Goal: Obtain resource: Download file/media

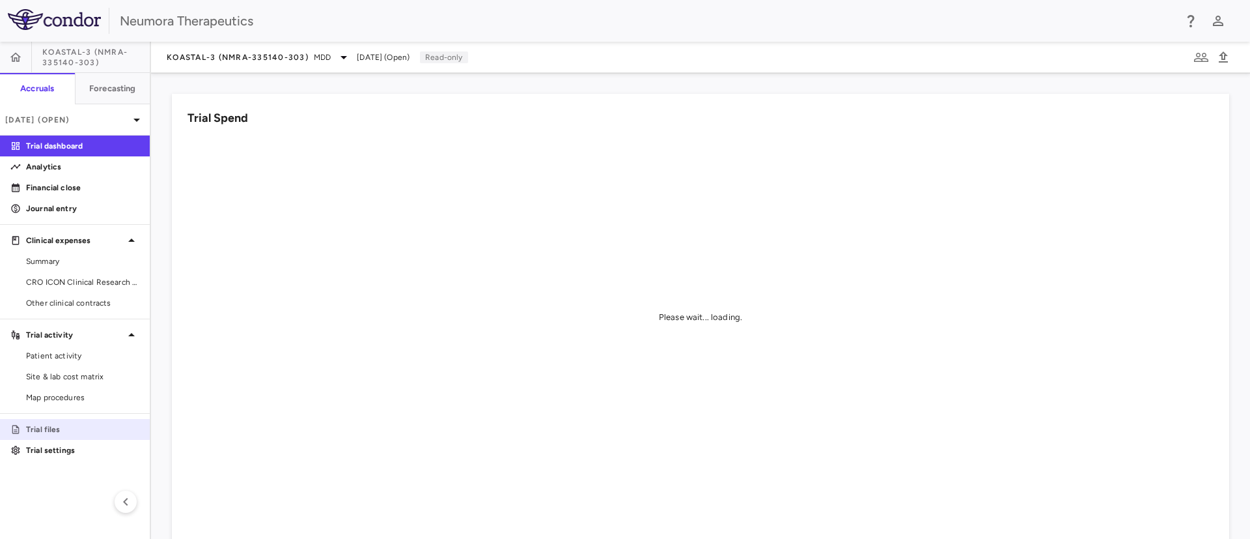
click at [60, 425] on p "Trial files" at bounding box center [82, 429] width 113 height 12
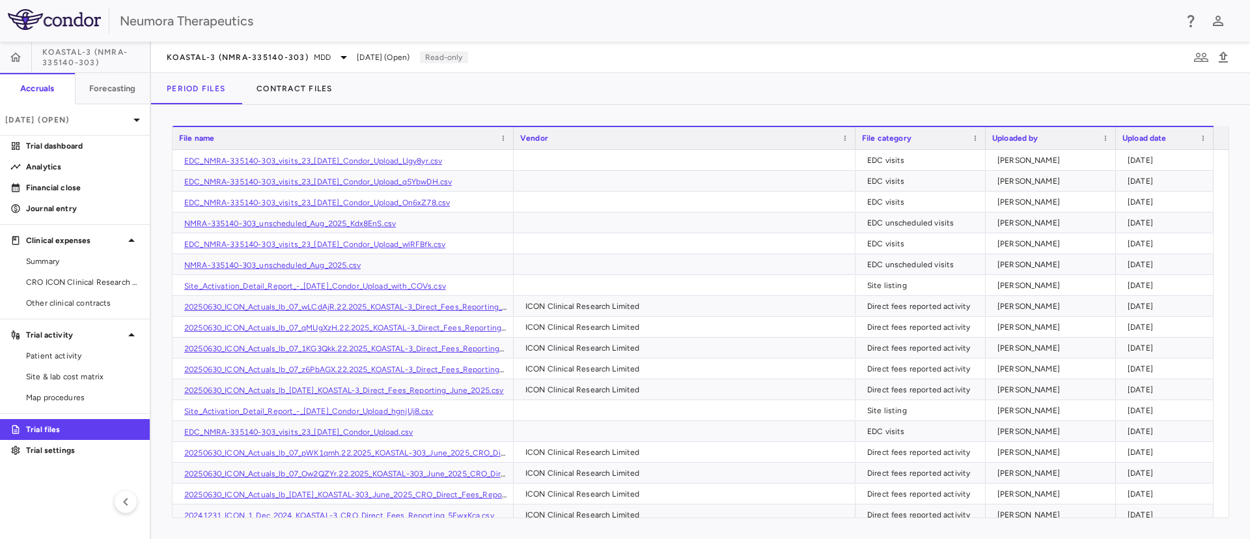
click at [311, 135] on div "File name" at bounding box center [337, 138] width 316 height 16
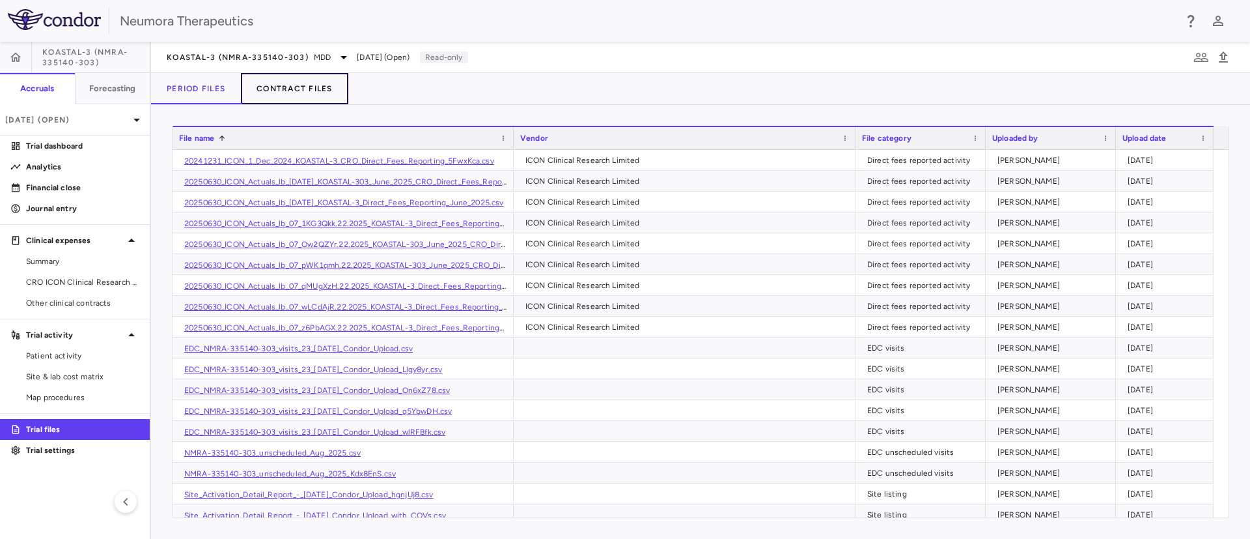
click at [309, 91] on button "Contract Files" at bounding box center [294, 88] width 107 height 31
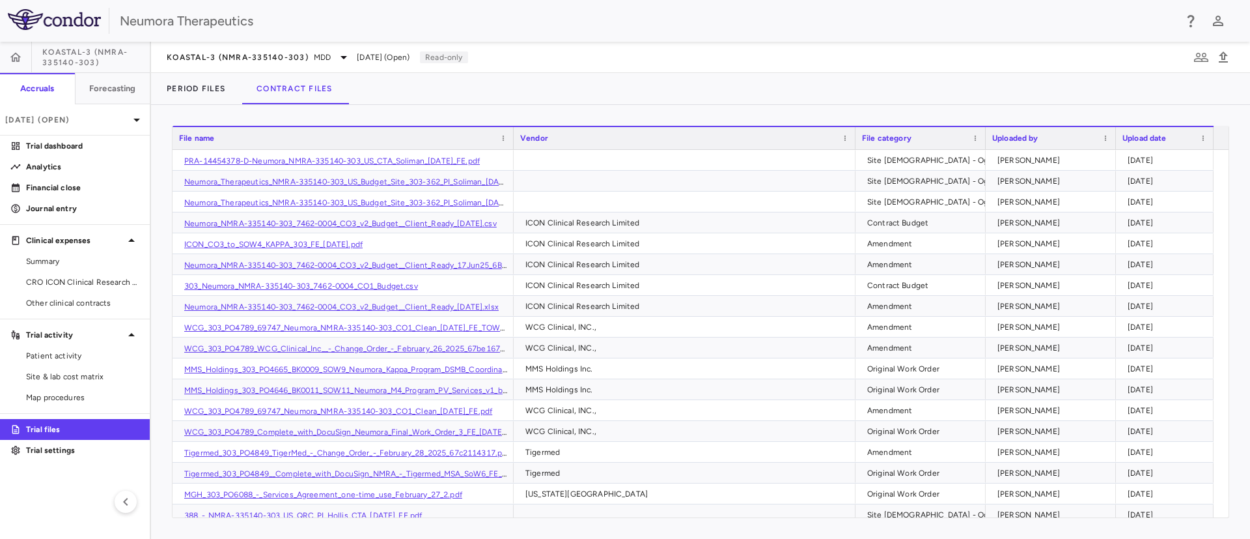
click at [339, 136] on div "File name" at bounding box center [337, 138] width 316 height 16
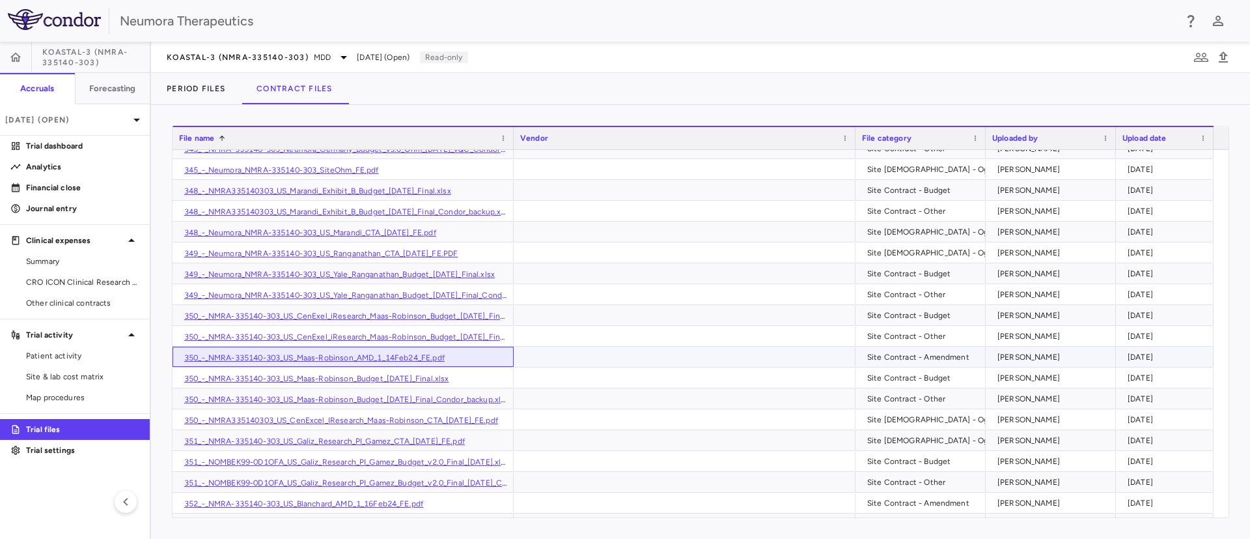
click at [399, 357] on link "350_-_NMRA-335140-303_US_Maas-Robinson_AMD_1_14Feb24_FE.pdf" at bounding box center [314, 357] width 260 height 9
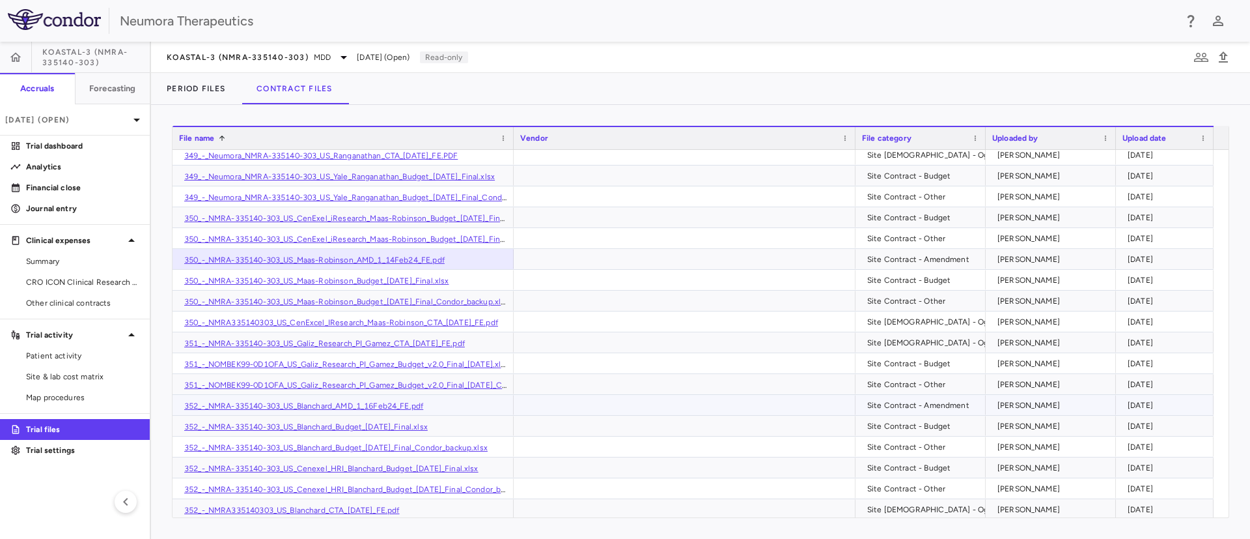
click at [303, 404] on link "352_-_NMRA-335140-303_US_Blanchard_AMD_1_16Feb24_FE.pdf" at bounding box center [303, 405] width 239 height 9
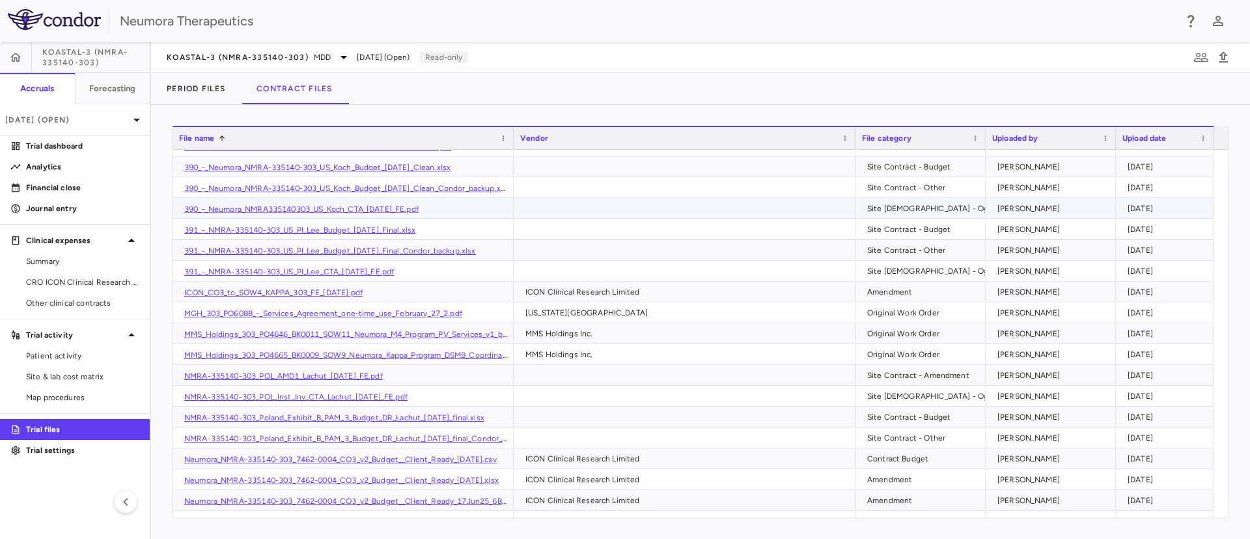
scroll to position [6154, 0]
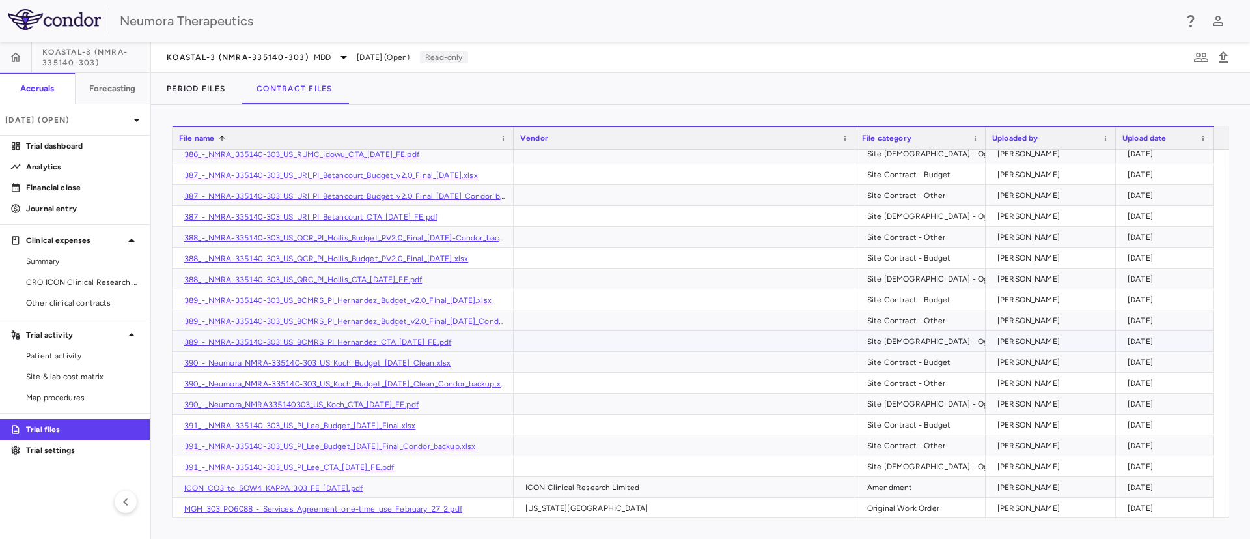
click at [356, 339] on link "389_-_NMRA-335140-303_US_BCMRS_PI_Hernandez_CTA_[DATE]_FE.pdf" at bounding box center [317, 341] width 267 height 9
click at [384, 406] on link "390_-_Neumora_NMRA335140303_US_Koch_CTA_[DATE]_FE.pdf" at bounding box center [301, 404] width 234 height 9
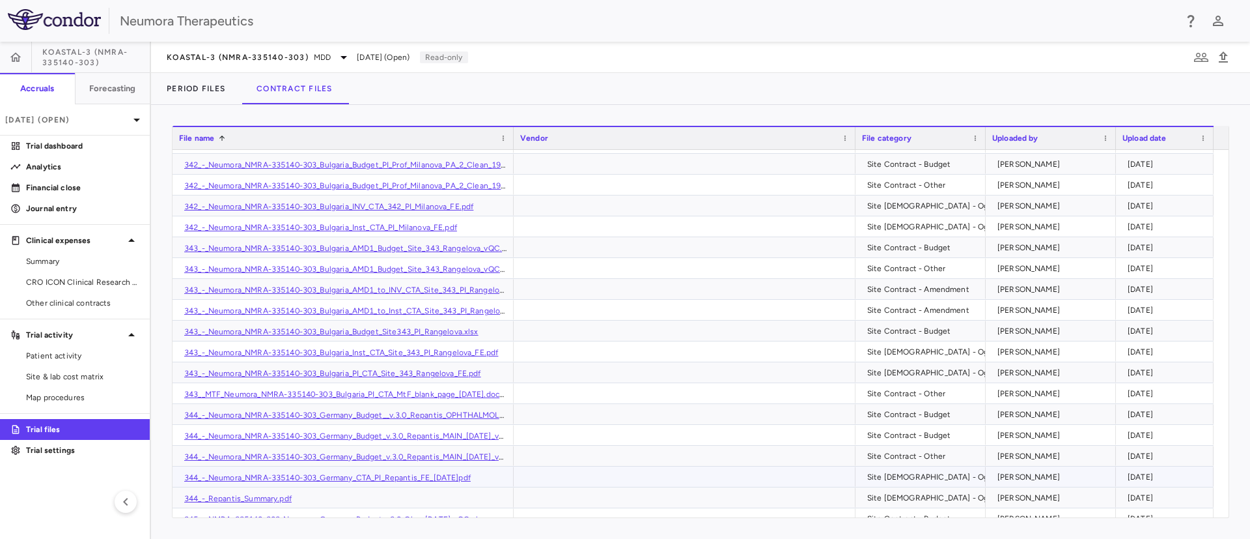
scroll to position [4102, 0]
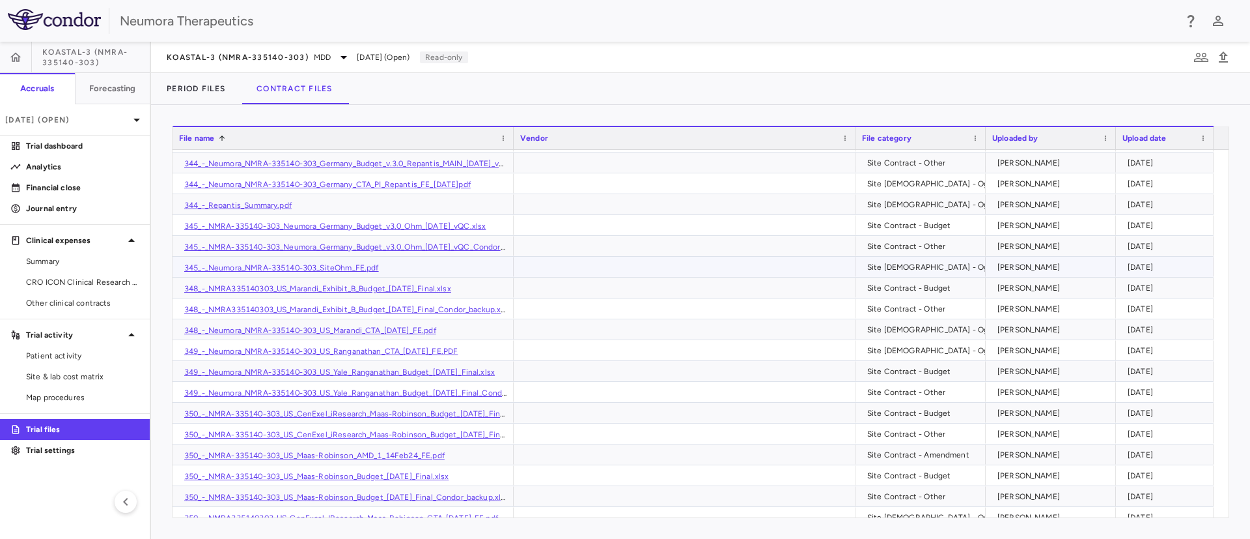
click at [285, 266] on link "345_-_Neumora_NMRA-335140-303_SiteOhm_FE.pdf" at bounding box center [281, 267] width 195 height 9
